Goal: Task Accomplishment & Management: Manage account settings

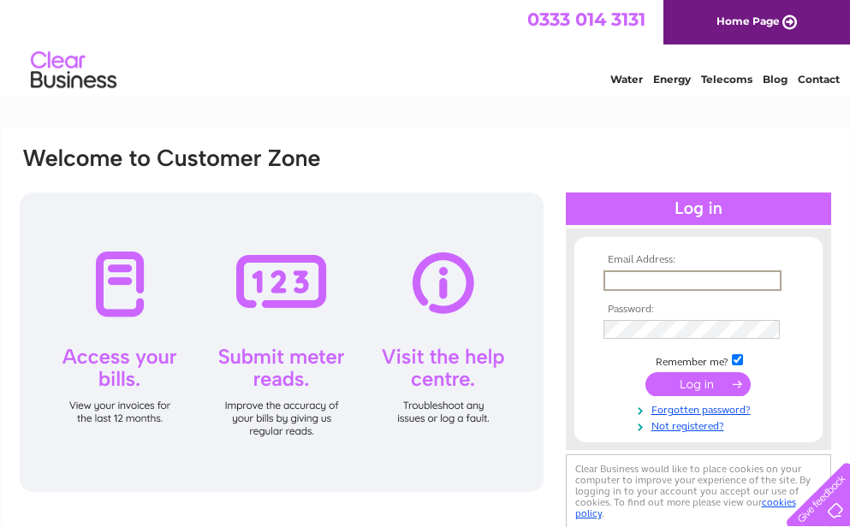
click at [637, 273] on input "text" at bounding box center [692, 280] width 178 height 21
type input "[EMAIL_ADDRESS][DOMAIN_NAME]"
click at [648, 315] on tbody "Email Address: [EMAIL_ADDRESS][DOMAIN_NAME] Password: Remember me?" at bounding box center [698, 343] width 199 height 179
click at [645, 372] on input "submit" at bounding box center [697, 384] width 105 height 24
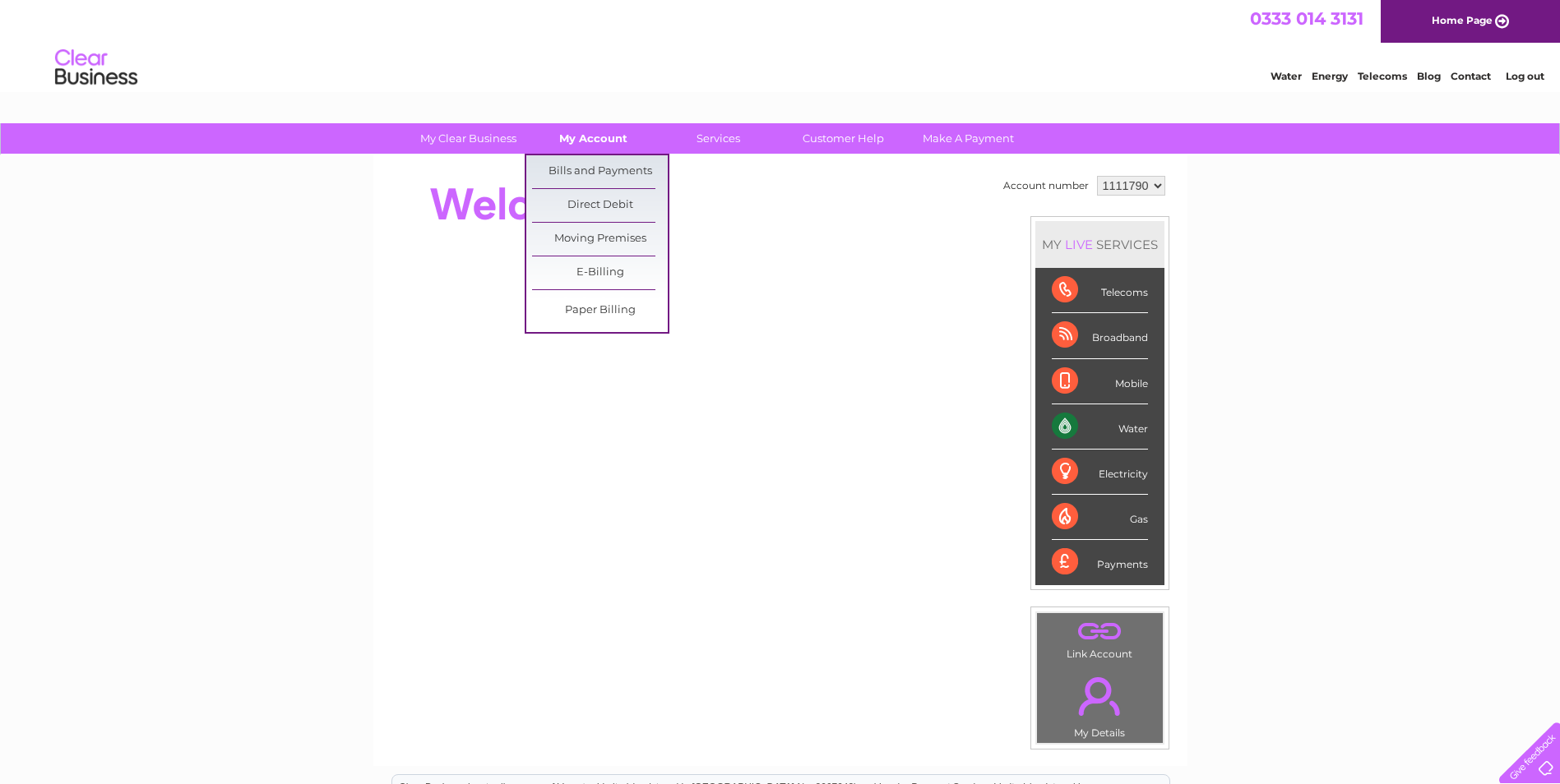
click at [606, 141] on link "My Account" at bounding box center [593, 138] width 136 height 31
click at [600, 168] on link "Bills and Payments" at bounding box center [600, 172] width 136 height 33
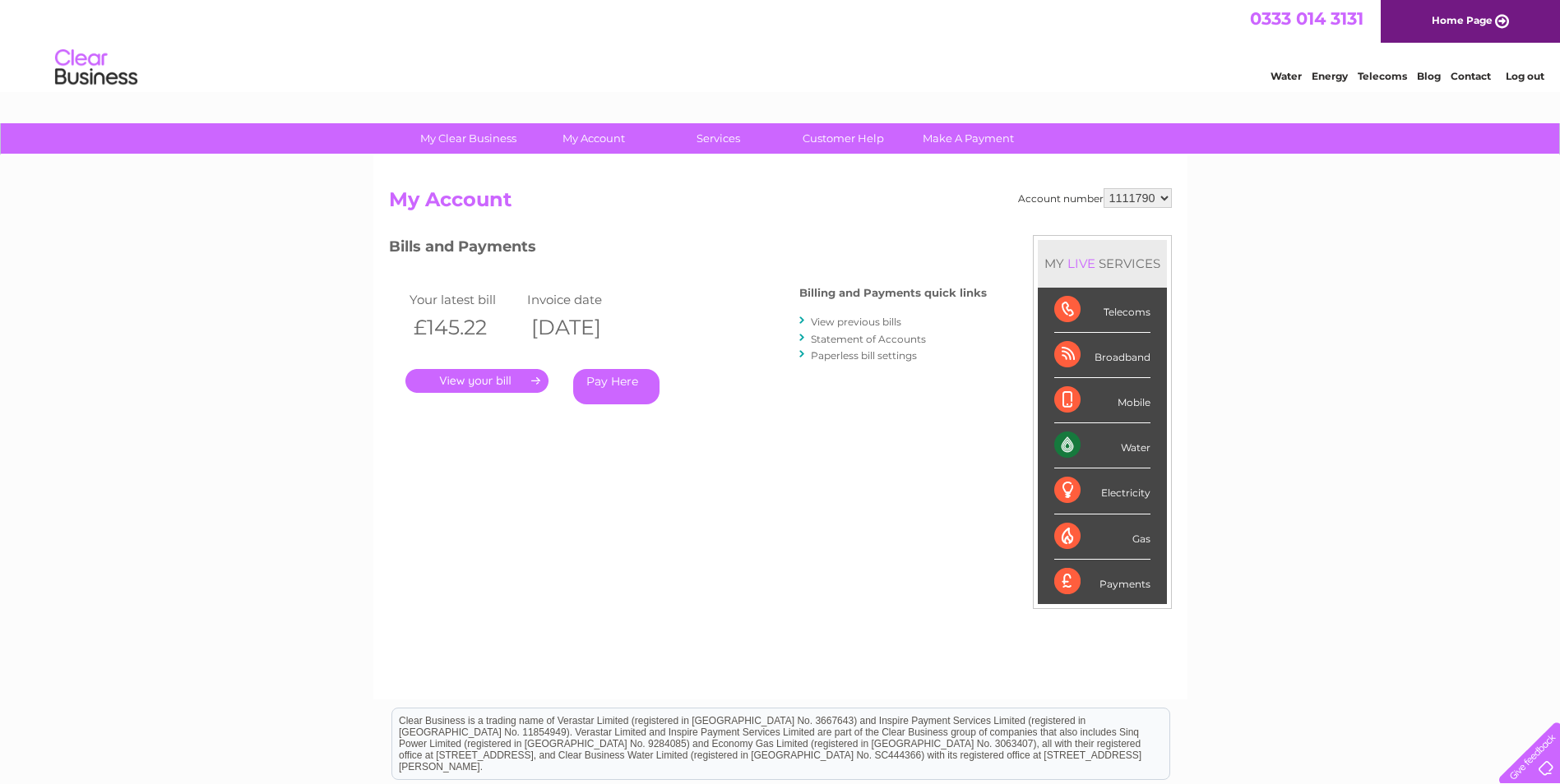
click at [491, 378] on link "." at bounding box center [477, 380] width 143 height 24
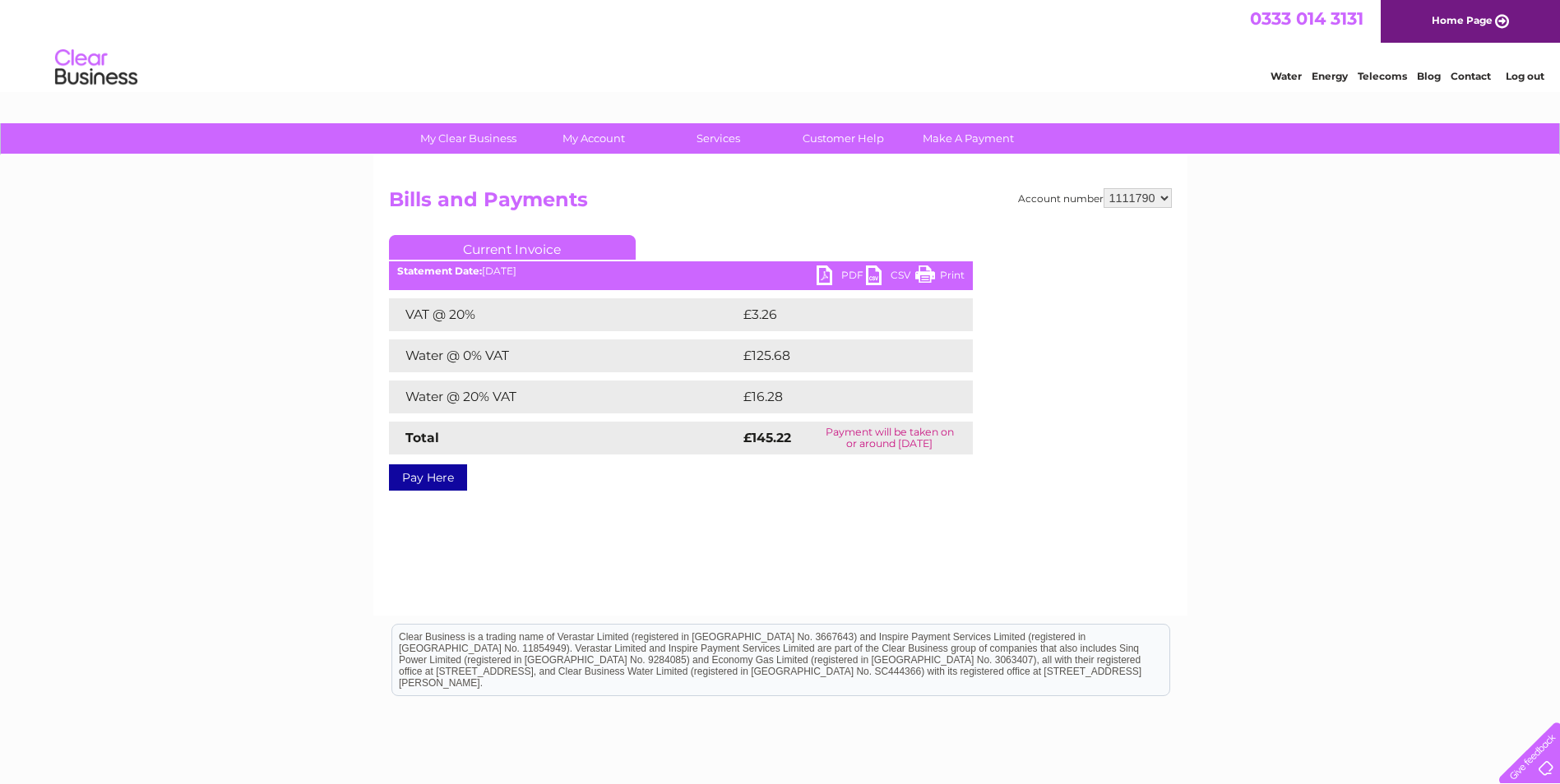
click at [839, 268] on link "PDF" at bounding box center [841, 277] width 49 height 24
